Goal: Information Seeking & Learning: Learn about a topic

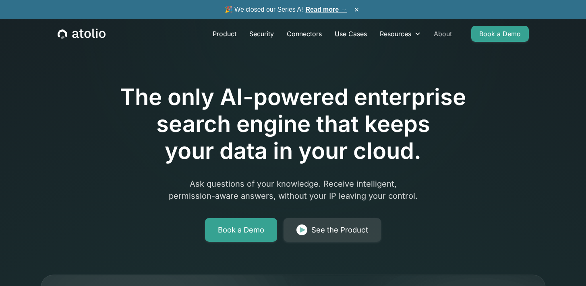
click at [441, 34] on link "About" at bounding box center [442, 34] width 31 height 16
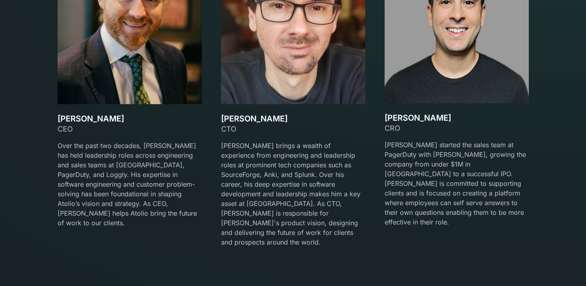
scroll to position [1234, 0]
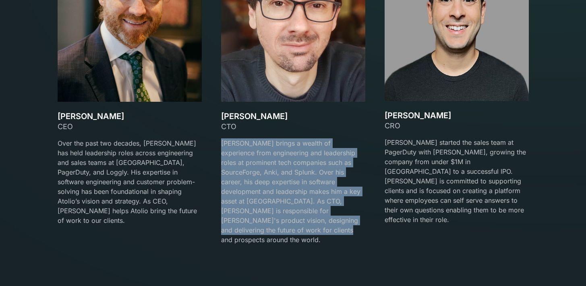
drag, startPoint x: 222, startPoint y: 143, endPoint x: 353, endPoint y: 218, distance: 150.8
click at [353, 218] on p "Gareth brings a wealth of experience from engineering and leadership roles at p…" at bounding box center [293, 192] width 144 height 106
copy p "Gareth brings a wealth of experience from engineering and leadership roles at p…"
